Goal: Task Accomplishment & Management: Use online tool/utility

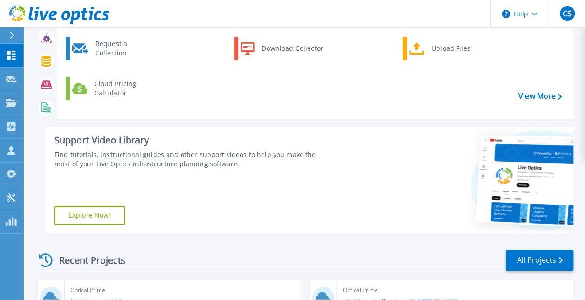
scroll to position [279, 0]
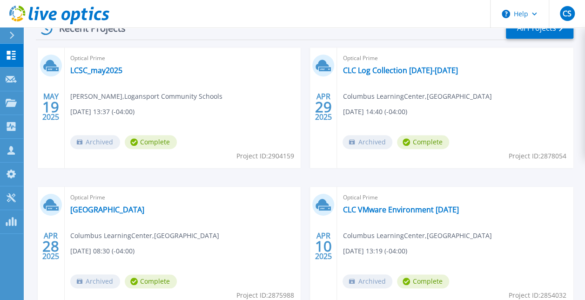
click at [114, 215] on div "Optical Prime Columbus Learning Center Columbus LearningCenter , Columbus Learn…" at bounding box center [183, 247] width 237 height 121
click at [115, 208] on link "[GEOGRAPHIC_DATA]" at bounding box center [107, 209] width 74 height 9
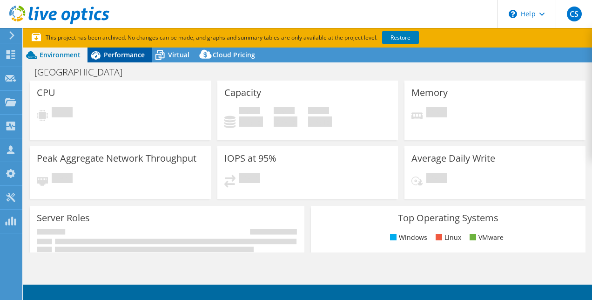
select select "USD"
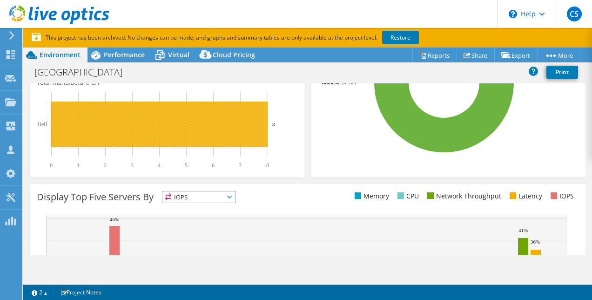
scroll to position [233, 0]
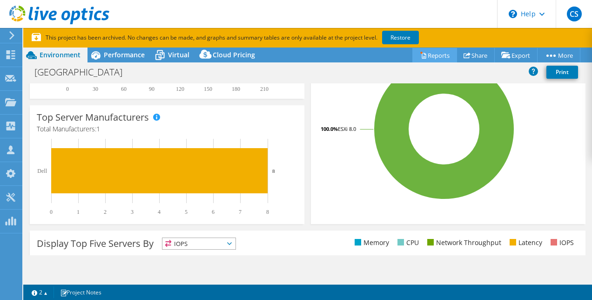
click at [426, 54] on link "Reports" at bounding box center [435, 55] width 45 height 14
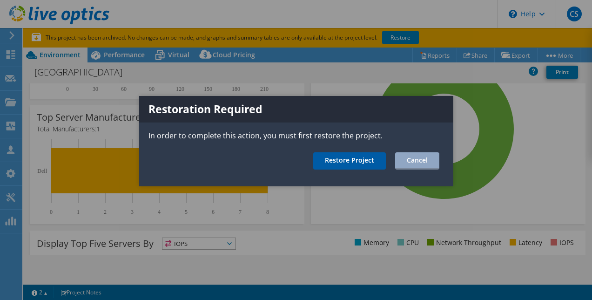
click at [338, 157] on link "Restore Project" at bounding box center [349, 160] width 73 height 17
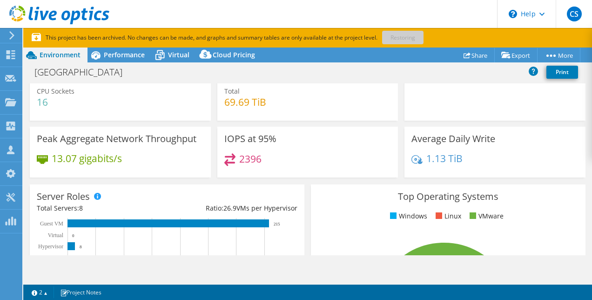
scroll to position [0, 0]
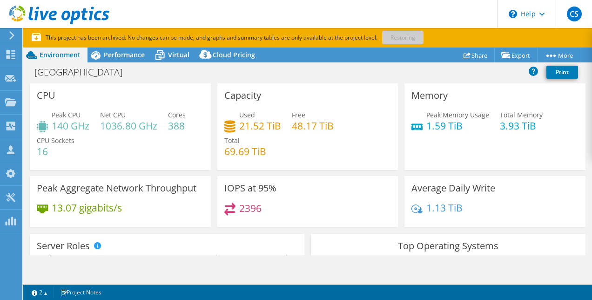
click at [414, 34] on p "This project has been archived. No changes can be made, and graphs and summary …" at bounding box center [260, 38] width 456 height 10
click at [15, 59] on use at bounding box center [11, 54] width 9 height 9
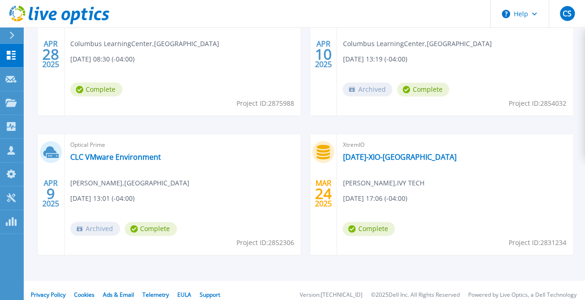
scroll to position [480, 0]
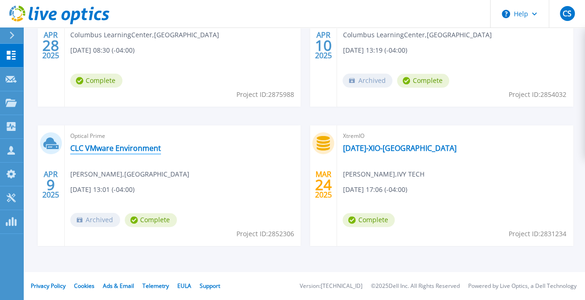
click at [117, 149] on link "CLC VMware Environment" at bounding box center [115, 147] width 91 height 9
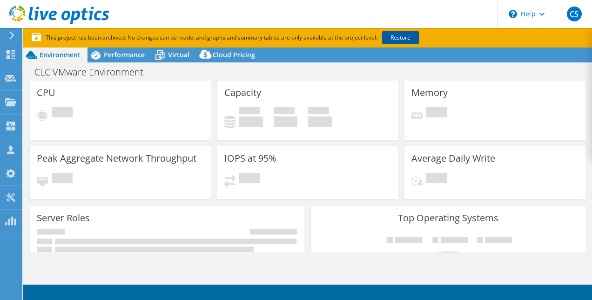
click at [408, 42] on link "Restore" at bounding box center [400, 38] width 37 height 14
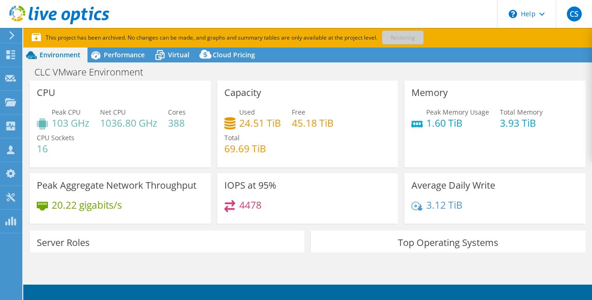
select select "USD"
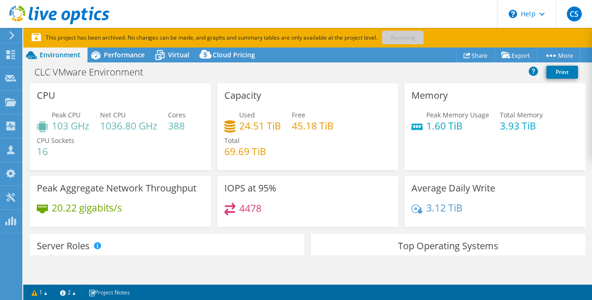
click at [439, 21] on header "CS Channel Partner christoper sexton christopher.sexton@letselevate.tech Elevat…" at bounding box center [296, 14] width 592 height 28
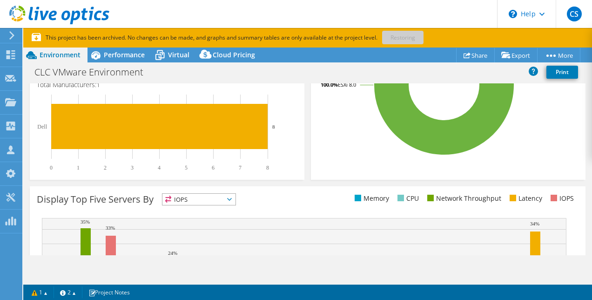
scroll to position [279, 0]
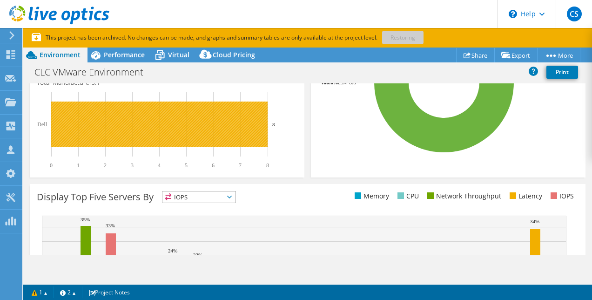
click at [175, 108] on rect at bounding box center [159, 123] width 217 height 45
click at [265, 123] on rect at bounding box center [159, 123] width 217 height 45
click at [165, 124] on rect at bounding box center [159, 123] width 217 height 45
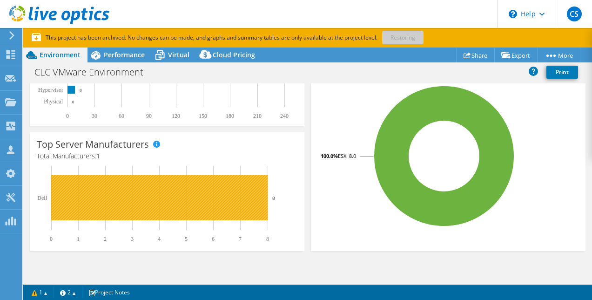
scroll to position [186, 0]
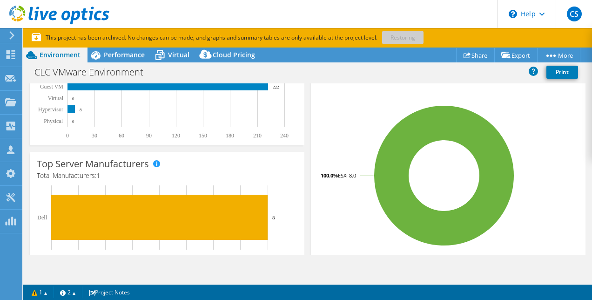
click at [389, 41] on p "This project has been archived. No changes can be made, and graphs and summary …" at bounding box center [260, 38] width 456 height 10
click at [394, 38] on p "This project has been archived. No changes can be made, and graphs and summary …" at bounding box center [260, 38] width 456 height 10
drag, startPoint x: 394, startPoint y: 38, endPoint x: 385, endPoint y: 50, distance: 15.3
click at [386, 48] on section "This project has been archived. No changes can be made, and graphs and summary …" at bounding box center [307, 164] width 569 height 272
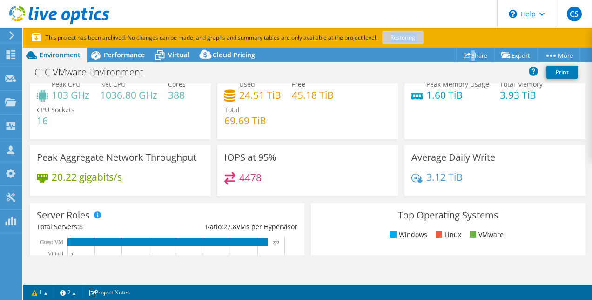
scroll to position [0, 0]
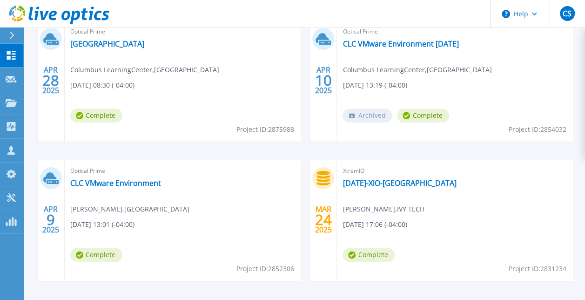
scroll to position [480, 0]
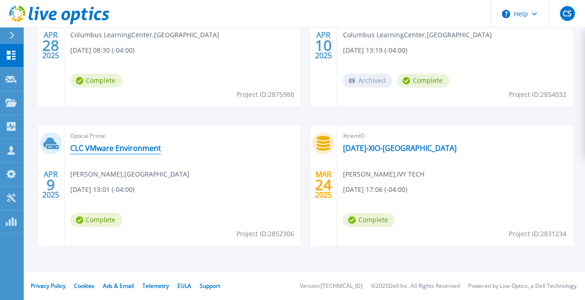
click at [110, 149] on link "CLC VMware Environment" at bounding box center [115, 147] width 91 height 9
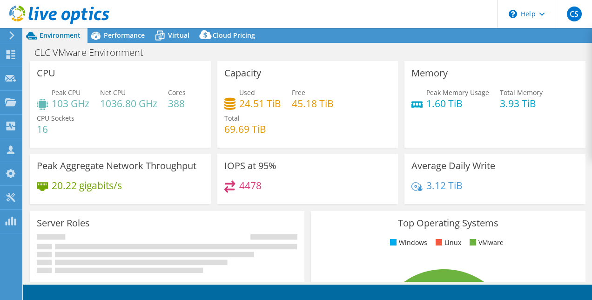
select select "USD"
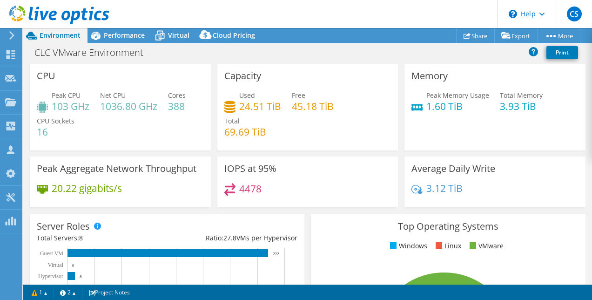
scroll to position [140, 0]
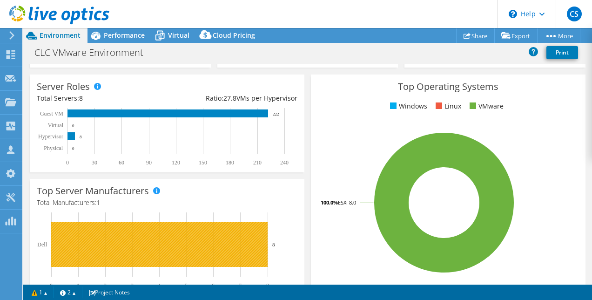
click at [244, 245] on rect at bounding box center [159, 244] width 217 height 45
click at [244, 250] on rect at bounding box center [159, 244] width 217 height 45
click at [127, 253] on rect at bounding box center [159, 244] width 217 height 45
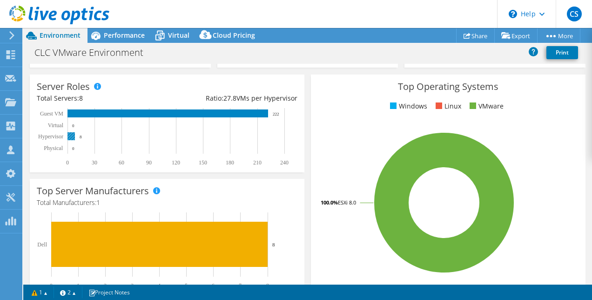
click at [71, 139] on rect at bounding box center [71, 136] width 7 height 8
click at [71, 138] on rect at bounding box center [71, 136] width 7 height 8
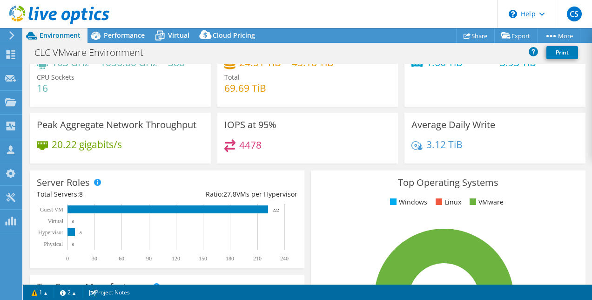
scroll to position [0, 0]
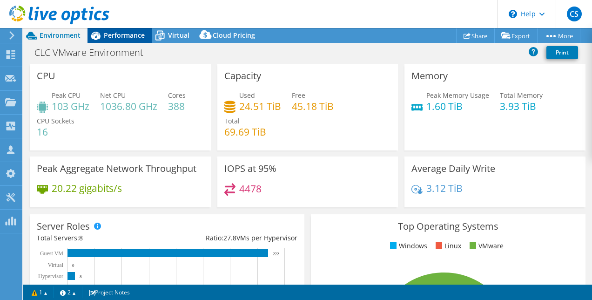
click at [133, 33] on span "Performance" at bounding box center [124, 35] width 41 height 9
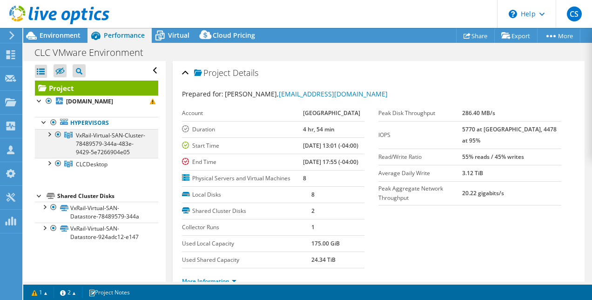
click at [51, 134] on div at bounding box center [48, 133] width 9 height 9
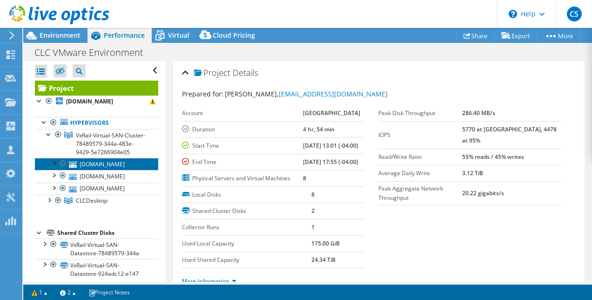
click at [103, 170] on link "lcrailesxi03.ad.columbuslearningcenter.org" at bounding box center [96, 164] width 123 height 12
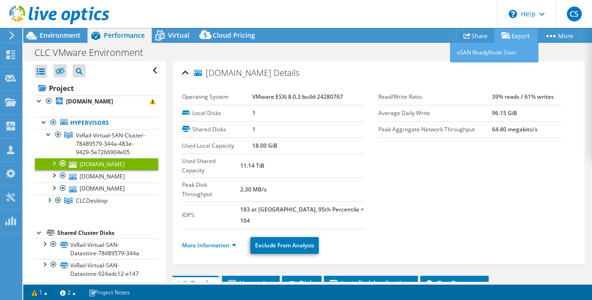
click at [514, 34] on link "Export" at bounding box center [515, 35] width 43 height 14
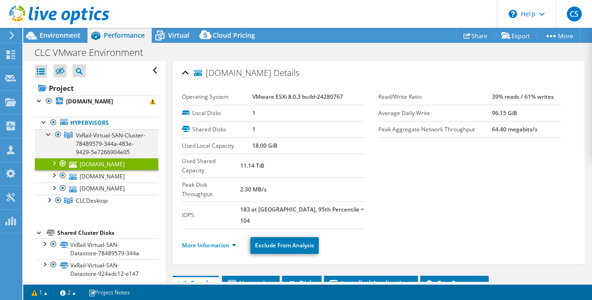
click at [50, 135] on div at bounding box center [48, 133] width 9 height 9
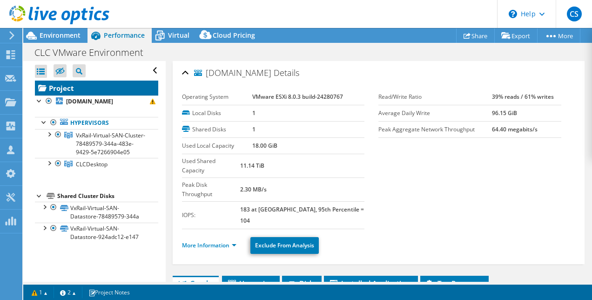
click at [59, 88] on link "Project" at bounding box center [96, 88] width 123 height 15
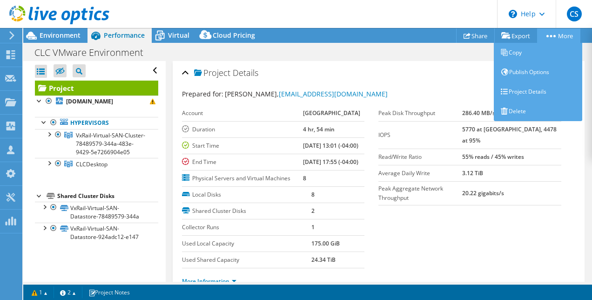
click at [553, 34] on link "More" at bounding box center [558, 35] width 43 height 14
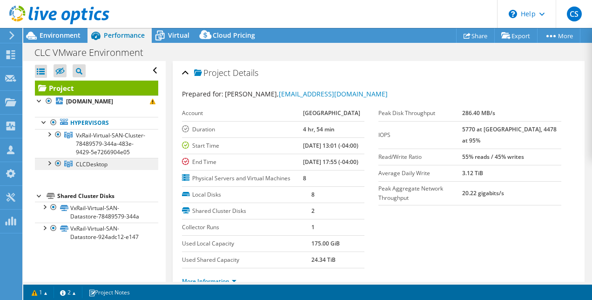
click at [96, 168] on span "CLCDesktop" at bounding box center [92, 164] width 32 height 8
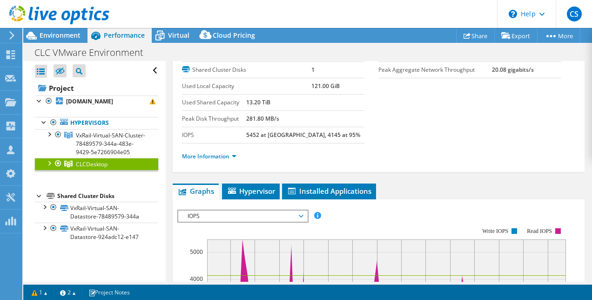
scroll to position [93, 0]
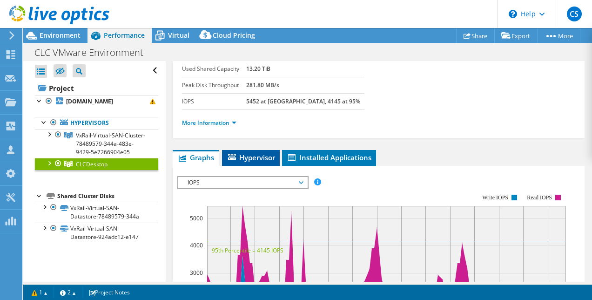
click at [274, 156] on span "Hypervisor" at bounding box center [251, 157] width 48 height 9
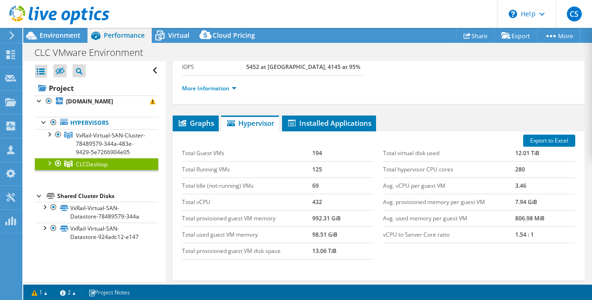
scroll to position [115, 0]
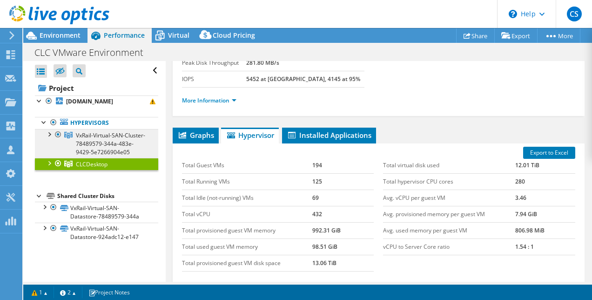
click at [105, 148] on link "VxRail-Virtual-SAN-Cluster-78489579-344a-483e-9429-5e7266904e05" at bounding box center [96, 143] width 123 height 29
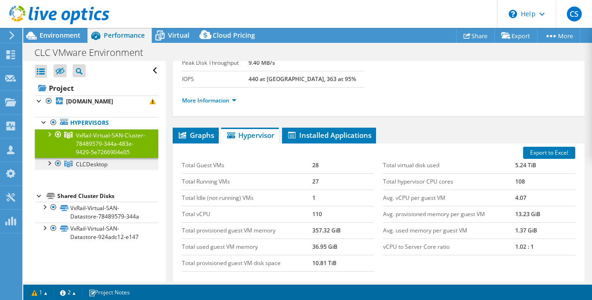
click at [94, 168] on span "CLCDesktop" at bounding box center [92, 164] width 32 height 8
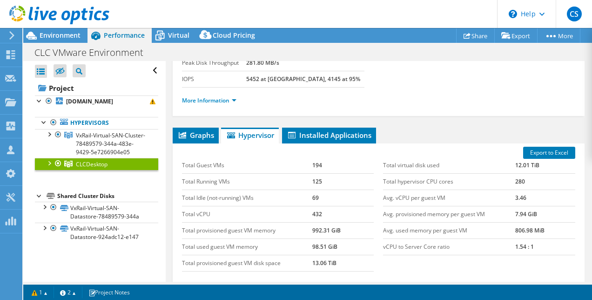
drag, startPoint x: 94, startPoint y: 171, endPoint x: 48, endPoint y: 170, distance: 45.6
click at [48, 167] on div at bounding box center [48, 162] width 9 height 9
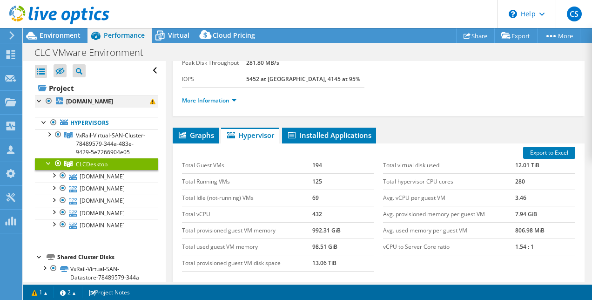
click at [38, 101] on div at bounding box center [39, 99] width 9 height 9
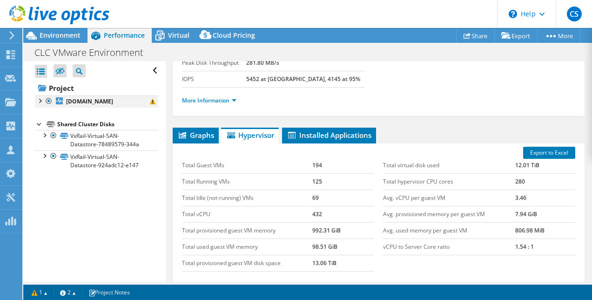
click at [41, 102] on div at bounding box center [39, 99] width 9 height 9
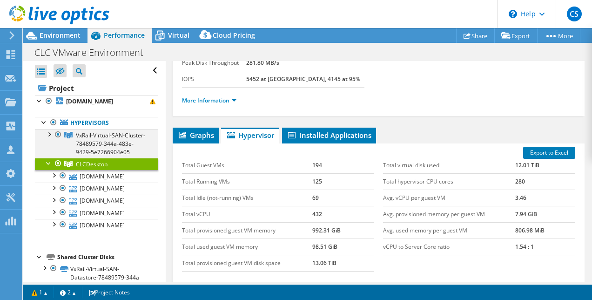
click at [51, 133] on div at bounding box center [48, 133] width 9 height 9
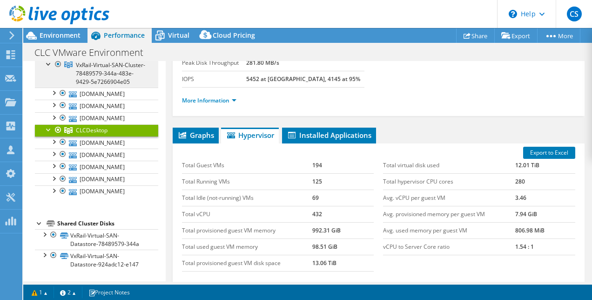
scroll to position [93, 0]
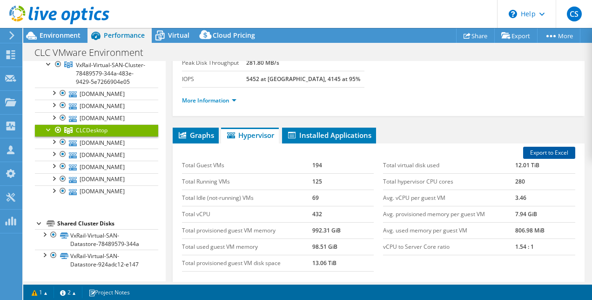
click at [548, 147] on link "Export to Excel" at bounding box center [549, 153] width 52 height 12
click at [539, 147] on link "Export to Excel" at bounding box center [549, 153] width 52 height 12
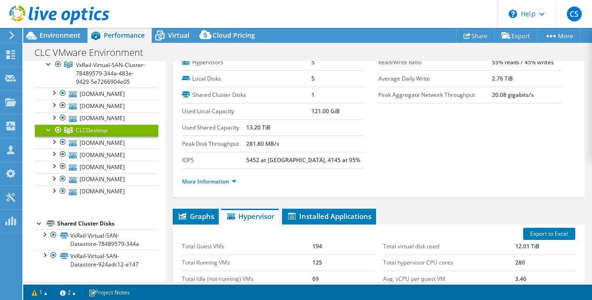
scroll to position [0, 0]
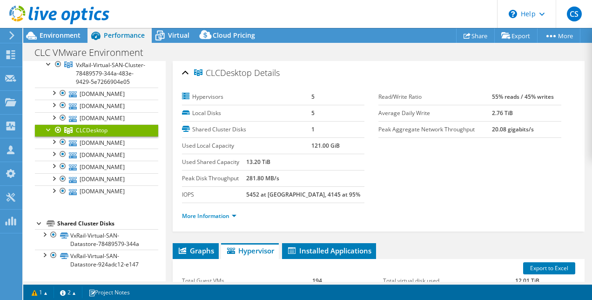
click at [103, 126] on span "CLCDesktop" at bounding box center [92, 130] width 32 height 8
click at [97, 136] on link "lcrail2-3.ad.columbuslearningcenter.org" at bounding box center [96, 142] width 123 height 12
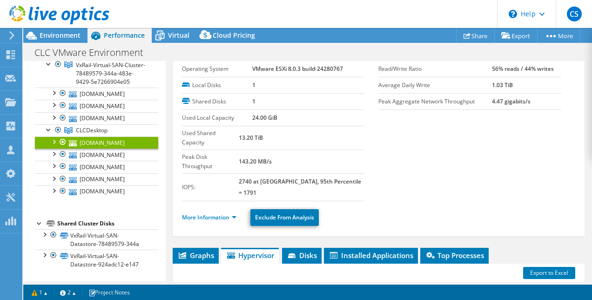
scroll to position [47, 0]
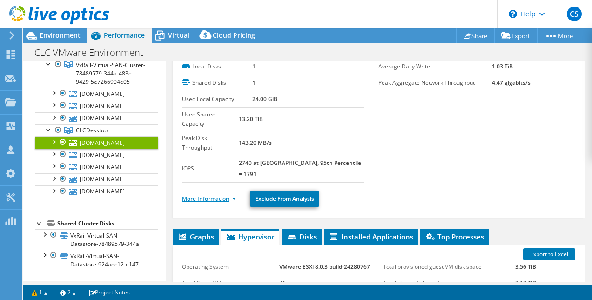
click at [218, 195] on link "More Information" at bounding box center [209, 199] width 54 height 8
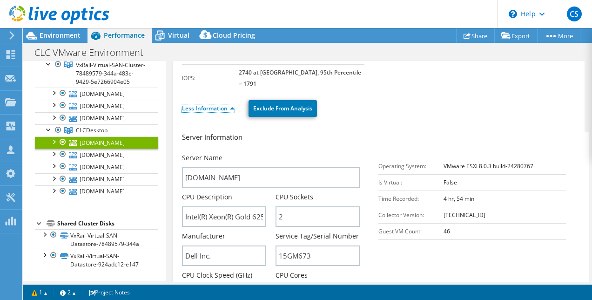
scroll to position [140, 0]
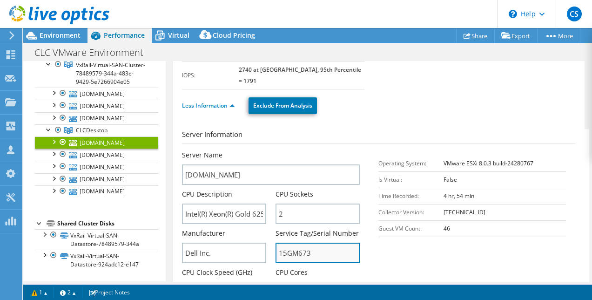
click at [299, 243] on input "15GM673" at bounding box center [318, 253] width 84 height 20
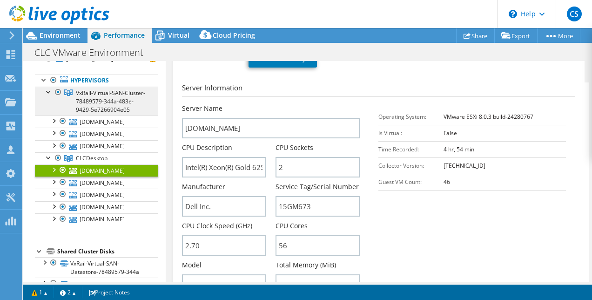
scroll to position [0, 0]
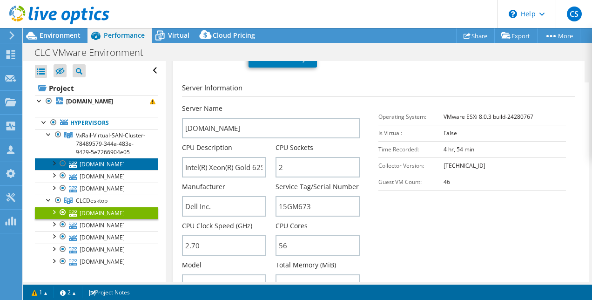
click at [90, 170] on link "lcrailesxi03.ad.columbuslearningcenter.org" at bounding box center [96, 164] width 123 height 12
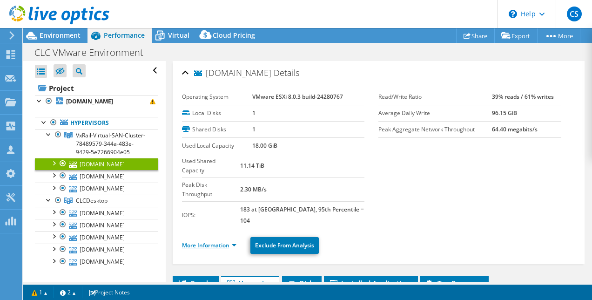
click at [210, 241] on link "More Information" at bounding box center [209, 245] width 54 height 8
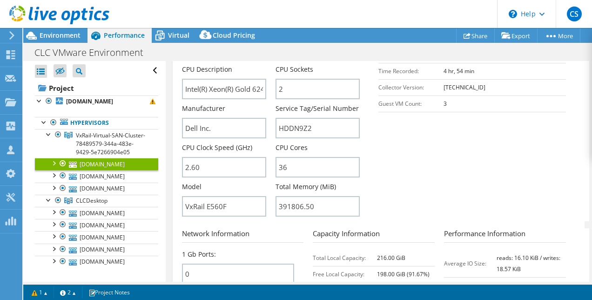
scroll to position [326, 0]
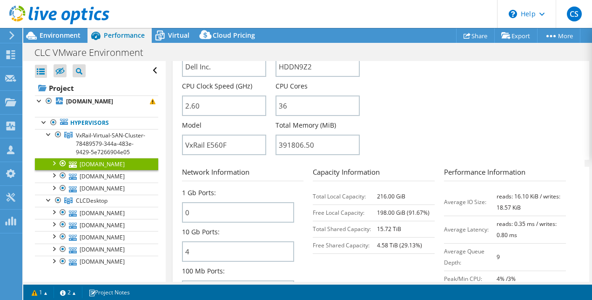
click at [51, 167] on div at bounding box center [53, 162] width 9 height 9
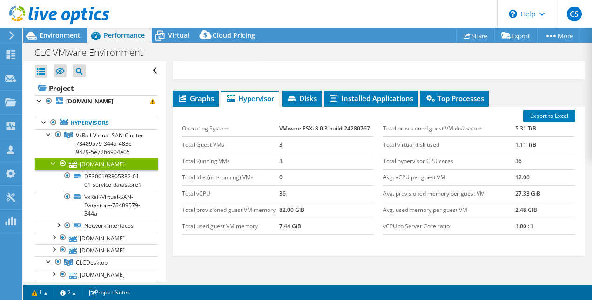
scroll to position [652, 0]
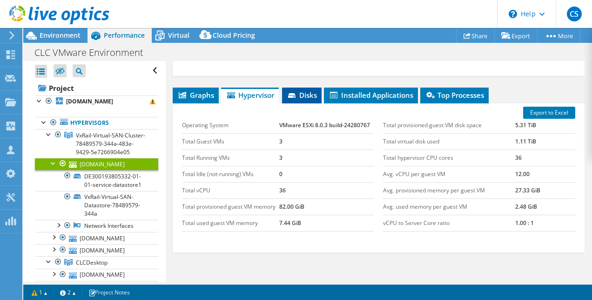
click at [306, 90] on span "Disks" at bounding box center [302, 94] width 30 height 9
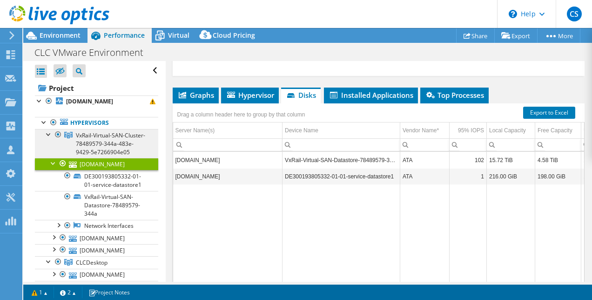
click at [85, 139] on span "VxRail-Virtual-SAN-Cluster-78489579-344a-483e-9429-5e7266904e05" at bounding box center [110, 143] width 69 height 25
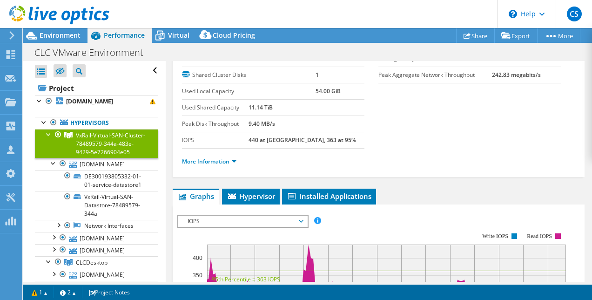
scroll to position [0, 0]
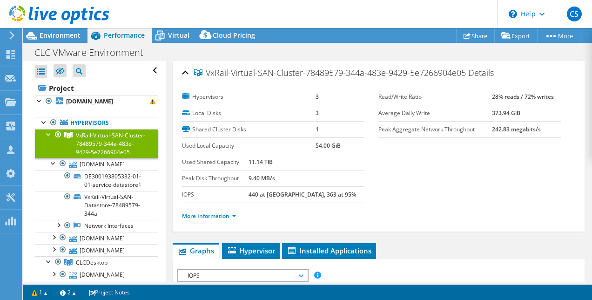
click at [230, 218] on li "More Information" at bounding box center [212, 216] width 60 height 10
click at [225, 214] on link "More Information" at bounding box center [209, 216] width 54 height 8
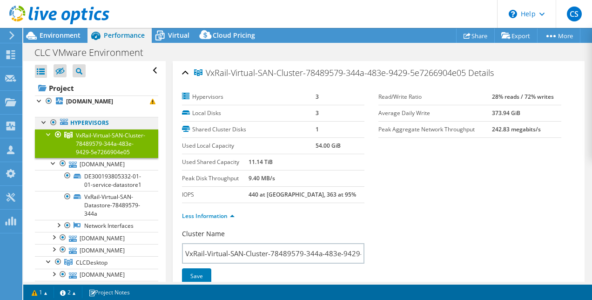
click at [45, 122] on div at bounding box center [44, 121] width 9 height 9
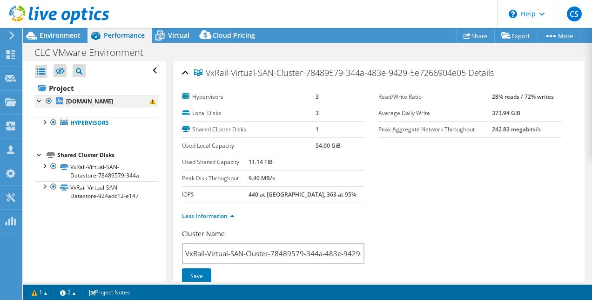
click at [36, 103] on div at bounding box center [39, 99] width 9 height 9
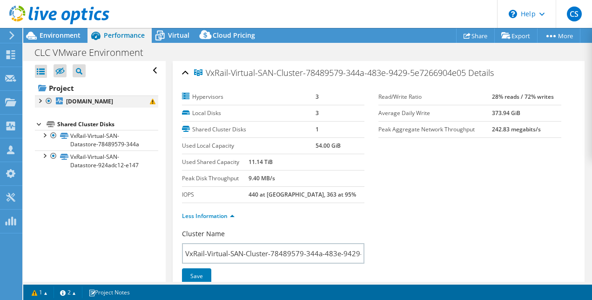
click at [41, 103] on div at bounding box center [39, 99] width 9 height 9
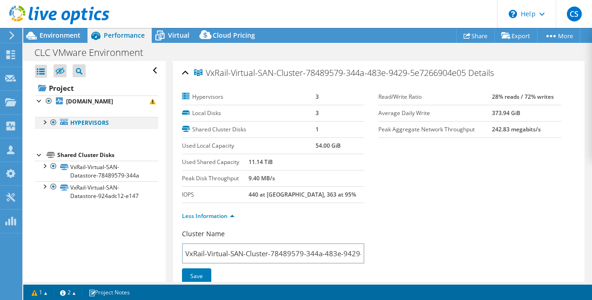
click at [46, 120] on div at bounding box center [44, 121] width 9 height 9
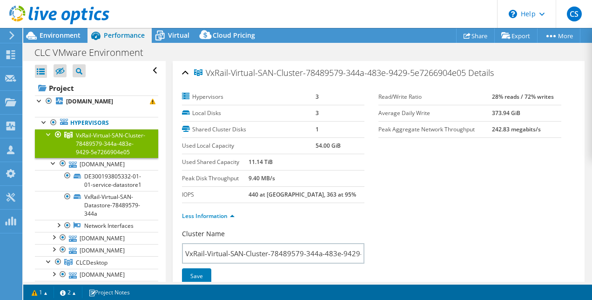
click at [103, 142] on span "VxRail-Virtual-SAN-Cluster-78489579-344a-483e-9429-5e7266904e05" at bounding box center [110, 143] width 69 height 25
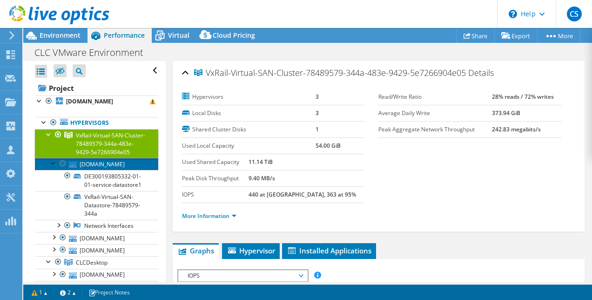
click at [109, 170] on link "lcrailesxi03.ad.columbuslearningcenter.org" at bounding box center [96, 164] width 123 height 12
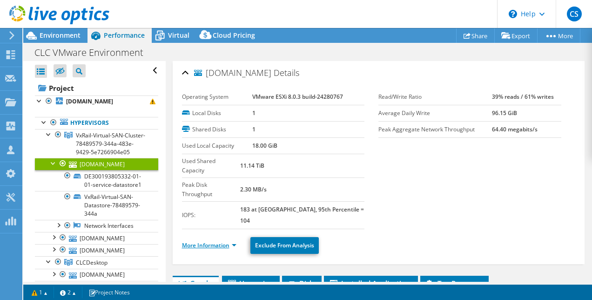
click at [210, 241] on link "More Information" at bounding box center [209, 245] width 54 height 8
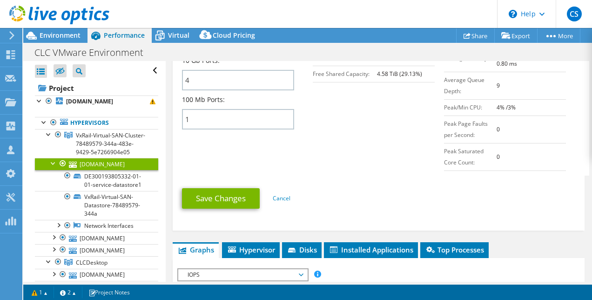
scroll to position [512, 0]
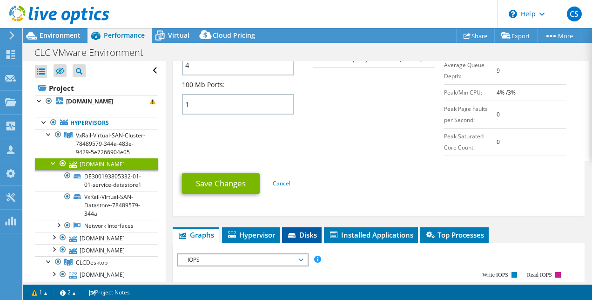
click at [316, 230] on span "Disks" at bounding box center [302, 234] width 30 height 9
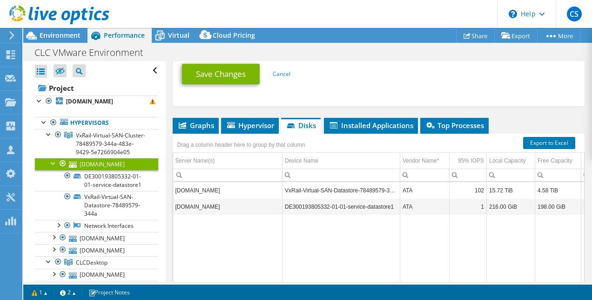
scroll to position [679, 0]
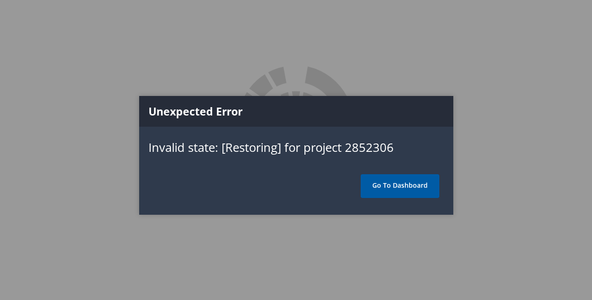
click at [386, 185] on link "Go To Dashboard" at bounding box center [400, 185] width 79 height 23
click at [398, 190] on link "Go To Dashboard" at bounding box center [400, 185] width 79 height 23
